Goal: Task Accomplishment & Management: Use online tool/utility

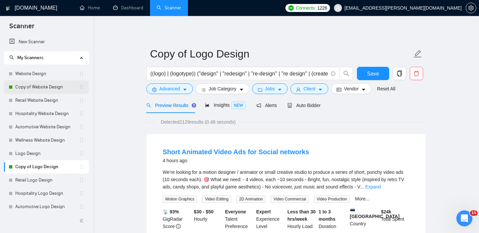
click at [45, 82] on link "Copy of Website Design" at bounding box center [46, 86] width 63 height 13
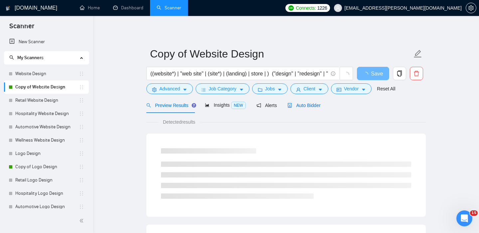
click at [304, 105] on span "Auto Bidder" at bounding box center [303, 105] width 33 height 5
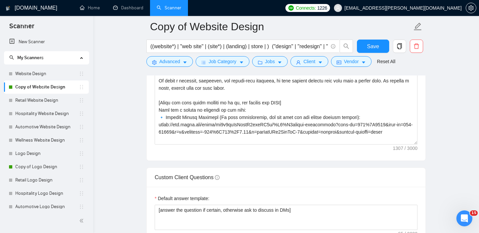
scroll to position [616, 0]
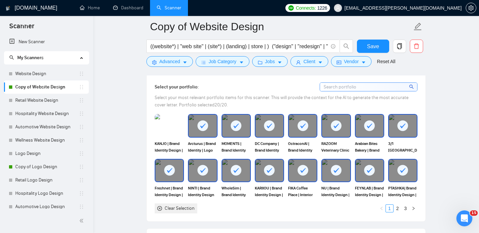
click at [202, 128] on rect at bounding box center [202, 125] width 11 height 11
click at [271, 126] on rect at bounding box center [269, 125] width 11 height 11
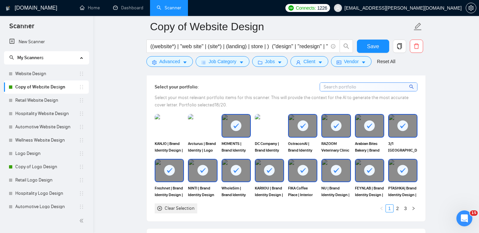
click at [333, 124] on rect at bounding box center [336, 125] width 11 height 11
click at [364, 125] on rect at bounding box center [369, 125] width 11 height 11
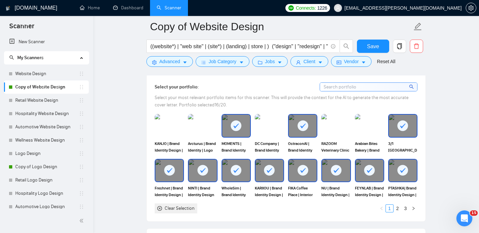
click at [399, 125] on rect at bounding box center [402, 125] width 11 height 11
click at [269, 170] on rect at bounding box center [269, 170] width 11 height 11
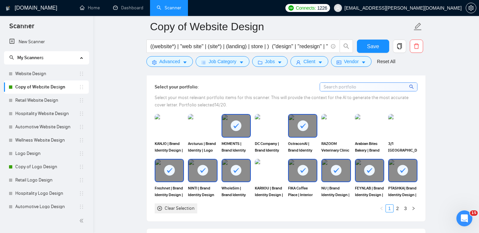
click at [302, 172] on icon at bounding box center [302, 170] width 5 height 5
click at [332, 170] on rect at bounding box center [336, 170] width 11 height 11
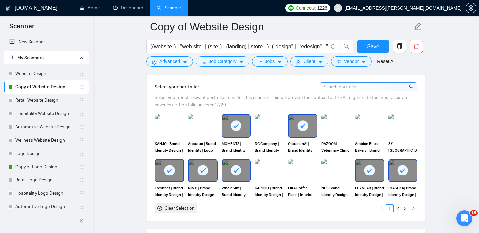
click at [359, 170] on div at bounding box center [369, 171] width 28 height 22
click at [397, 169] on rect at bounding box center [402, 170] width 11 height 11
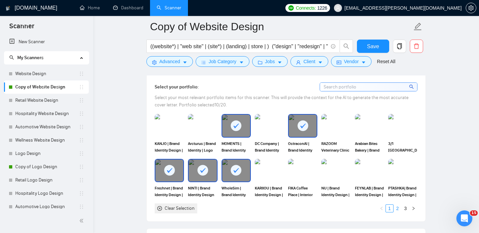
click at [397, 208] on link "2" at bounding box center [397, 208] width 7 height 7
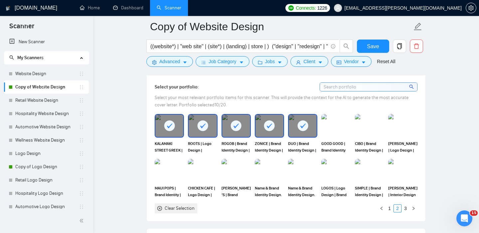
click at [173, 132] on div at bounding box center [169, 126] width 28 height 22
click at [199, 132] on div at bounding box center [202, 126] width 28 height 22
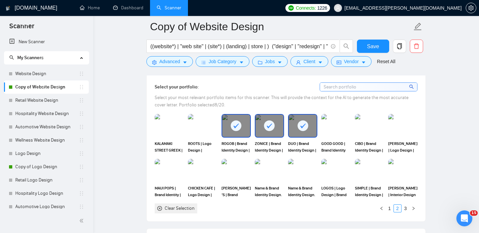
click at [230, 129] on div at bounding box center [236, 126] width 28 height 22
click at [271, 125] on rect at bounding box center [269, 125] width 11 height 11
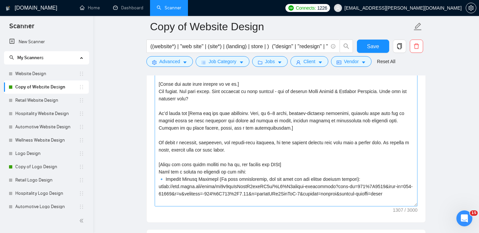
scroll to position [824, 0]
click at [281, 169] on textarea "Cover letter template:" at bounding box center [286, 133] width 263 height 150
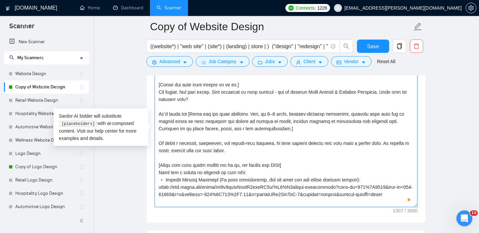
click at [208, 109] on textarea "Cover letter template:" at bounding box center [286, 133] width 263 height 150
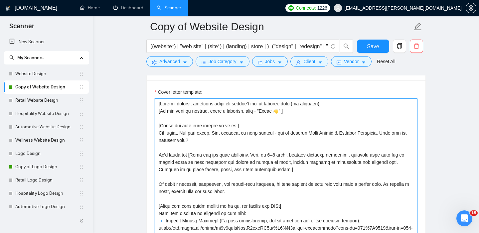
scroll to position [782, 0]
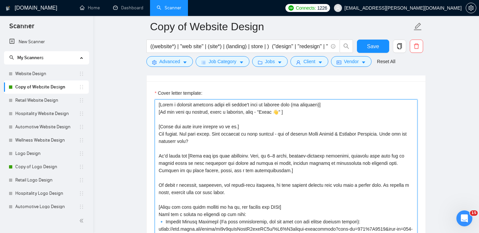
drag, startPoint x: 240, startPoint y: 143, endPoint x: 156, endPoint y: 135, distance: 84.1
click at [156, 135] on textarea "Cover letter template:" at bounding box center [286, 174] width 263 height 150
paste textarea "See your website’s future before it’s built. The Website Blueprint turns your i…"
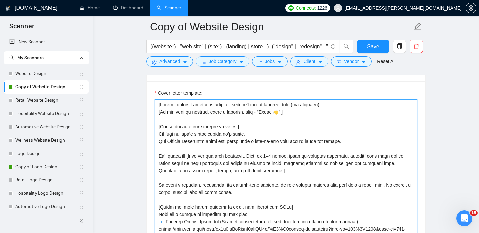
click at [158, 156] on textarea "Cover letter template:" at bounding box center [286, 174] width 263 height 150
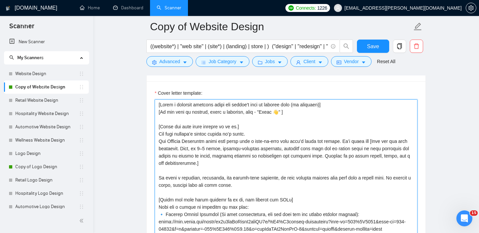
click at [159, 142] on textarea "Cover letter template:" at bounding box center [286, 174] width 263 height 150
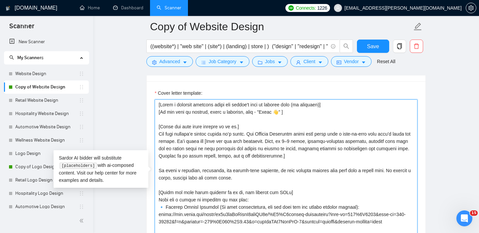
drag, startPoint x: 246, startPoint y: 134, endPoint x: 153, endPoint y: 134, distance: 93.7
click at [153, 134] on div "Cover letter template:" at bounding box center [286, 172] width 279 height 183
paste textarea "Plan first. Design smart. Launch a website that works."
drag, startPoint x: 274, startPoint y: 133, endPoint x: 322, endPoint y: 133, distance: 48.2
click at [322, 133] on textarea "Cover letter template:" at bounding box center [286, 174] width 263 height 150
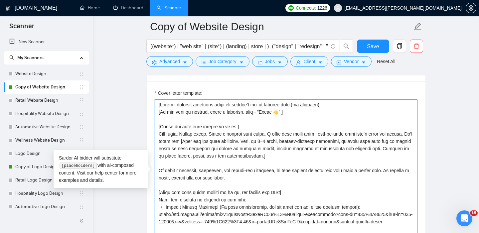
click at [288, 136] on textarea "Cover letter template:" at bounding box center [286, 174] width 263 height 150
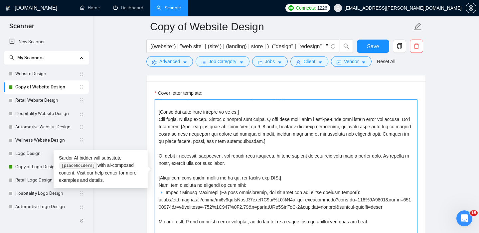
drag, startPoint x: 266, startPoint y: 157, endPoint x: 157, endPoint y: 147, distance: 109.8
click at [157, 147] on textarea "Cover letter template:" at bounding box center [286, 174] width 263 height 150
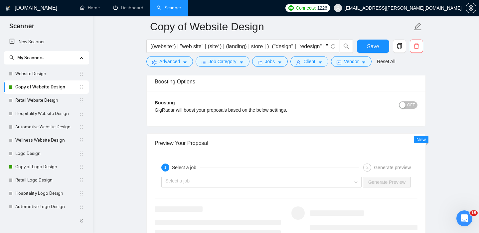
scroll to position [1245, 0]
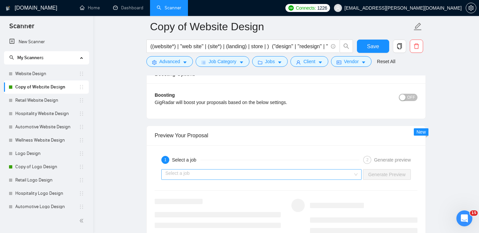
type textarea "[Lorem i dolorsit ametcons adipi eli seddoe't inci ut laboree dolo (ma aliquaen…"
click at [271, 178] on input "search" at bounding box center [258, 175] width 187 height 10
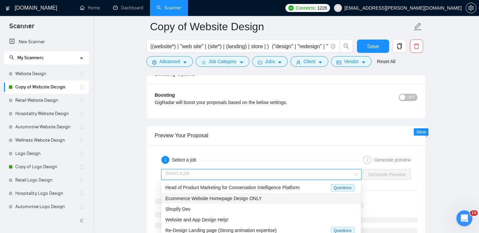
click at [258, 199] on span "Ecommerce Website Homepage Design ONLY" at bounding box center [213, 198] width 96 height 5
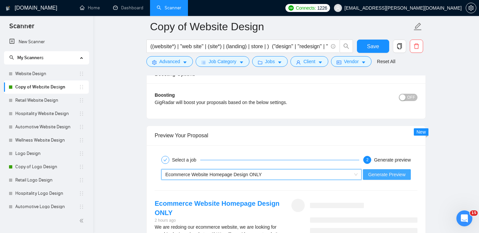
click at [376, 178] on button "Generate Preview" at bounding box center [387, 174] width 48 height 11
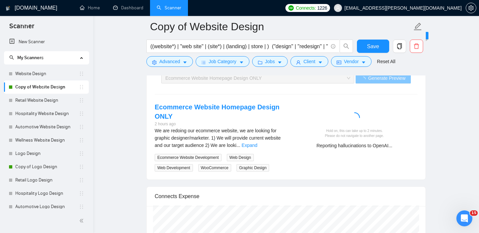
scroll to position [1339, 0]
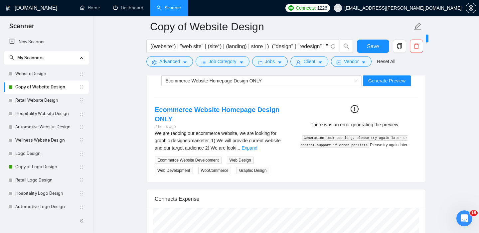
click at [336, 150] on div "Ecommerce Website Homepage Design ONLY 2 hours ago We are redoing our ecommerce…" at bounding box center [285, 139] width 273 height 69
click at [378, 82] on span "Generate Preview" at bounding box center [386, 80] width 37 height 7
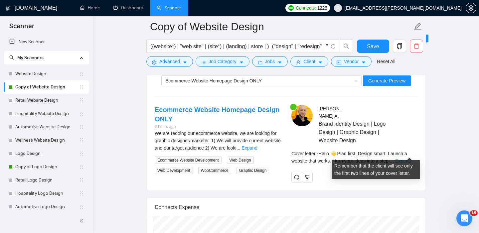
click at [406, 158] on link "Expand" at bounding box center [403, 160] width 16 height 5
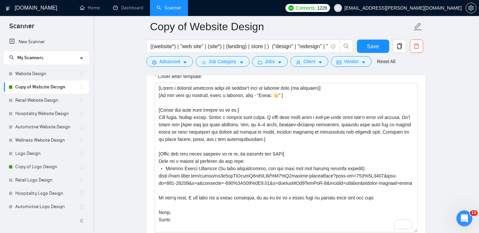
scroll to position [796, 0]
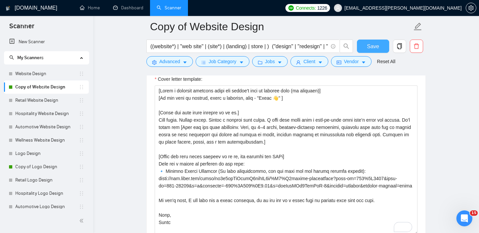
click at [375, 50] on span "Save" at bounding box center [373, 46] width 12 height 8
